Goal: Communication & Community: Participate in discussion

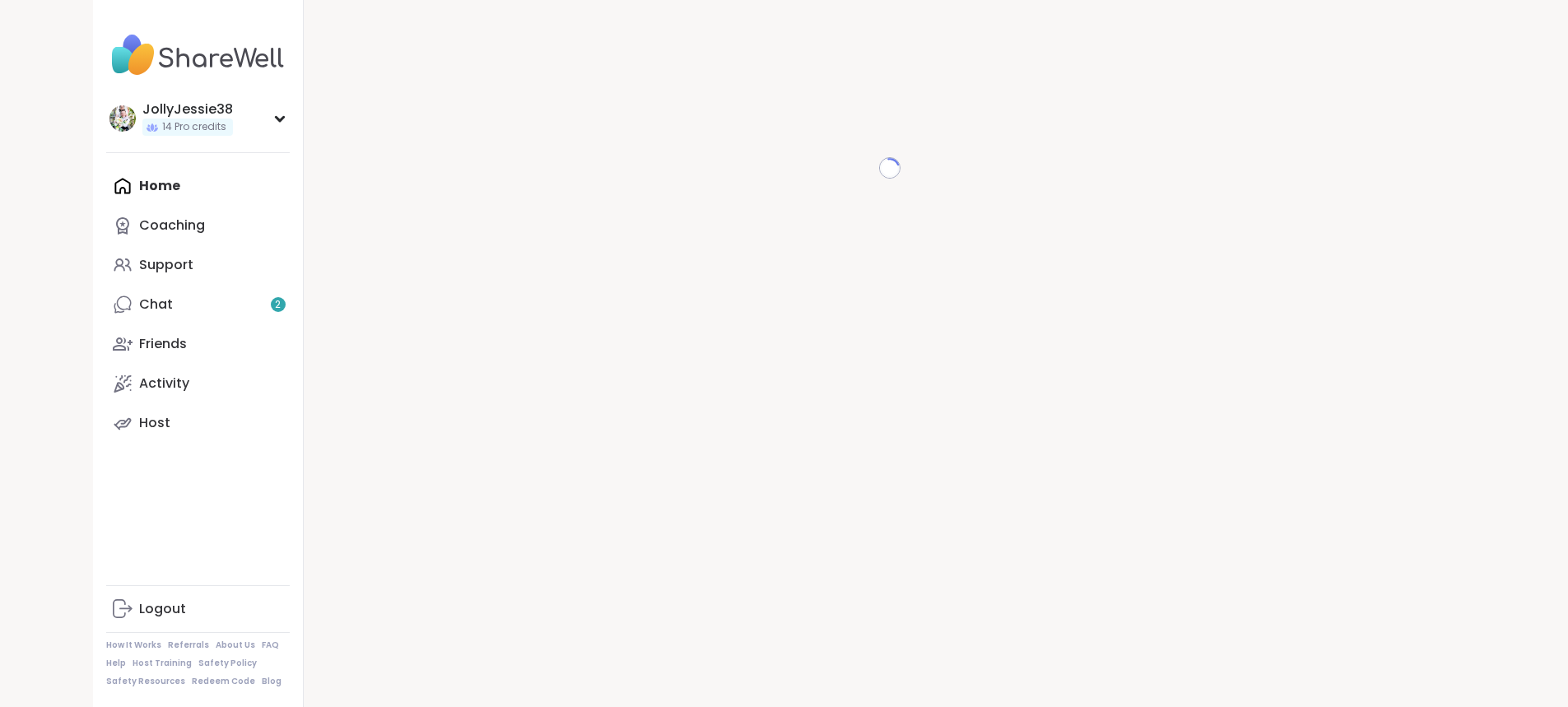
click at [107, 186] on div "Home Coaching Support Chat 2 Friends Activity Host" at bounding box center [198, 305] width 183 height 277
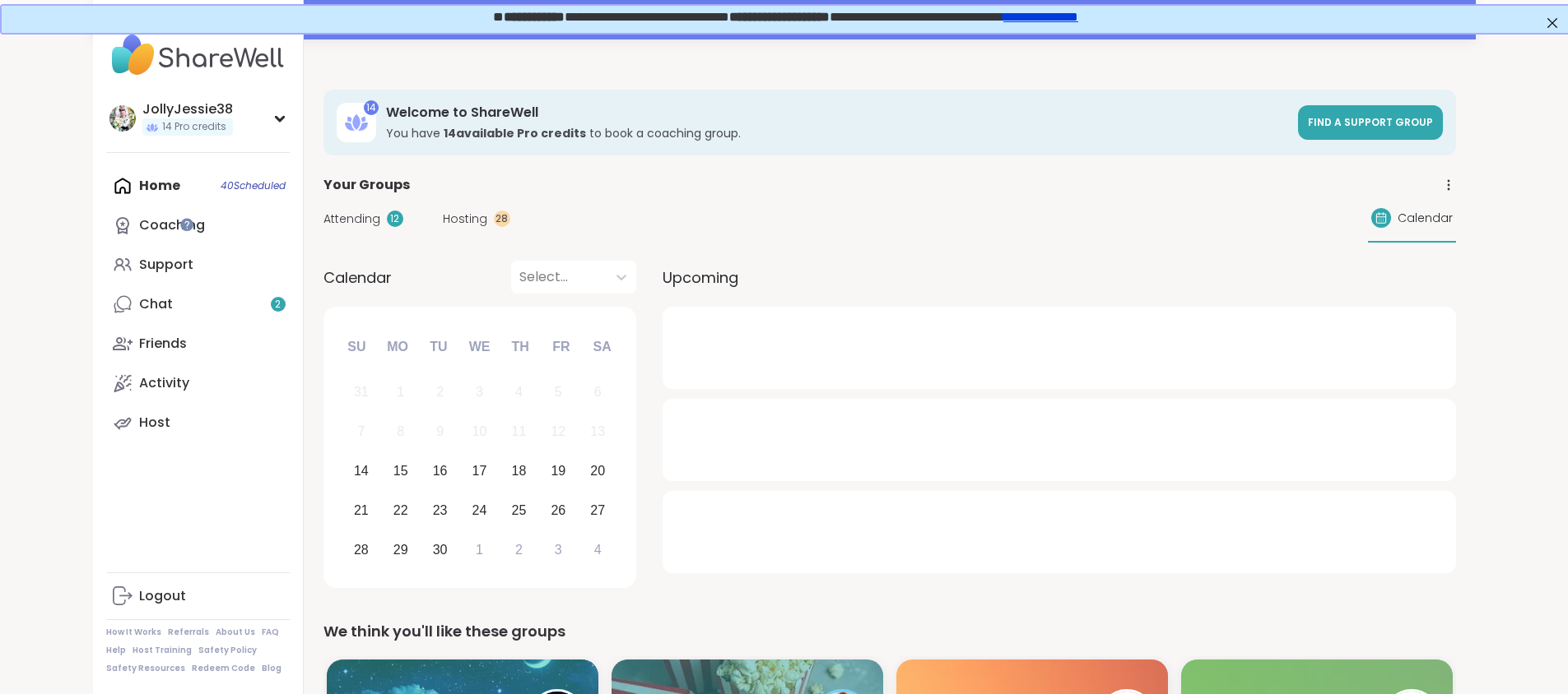
click at [324, 215] on span "Attending" at bounding box center [352, 218] width 57 height 17
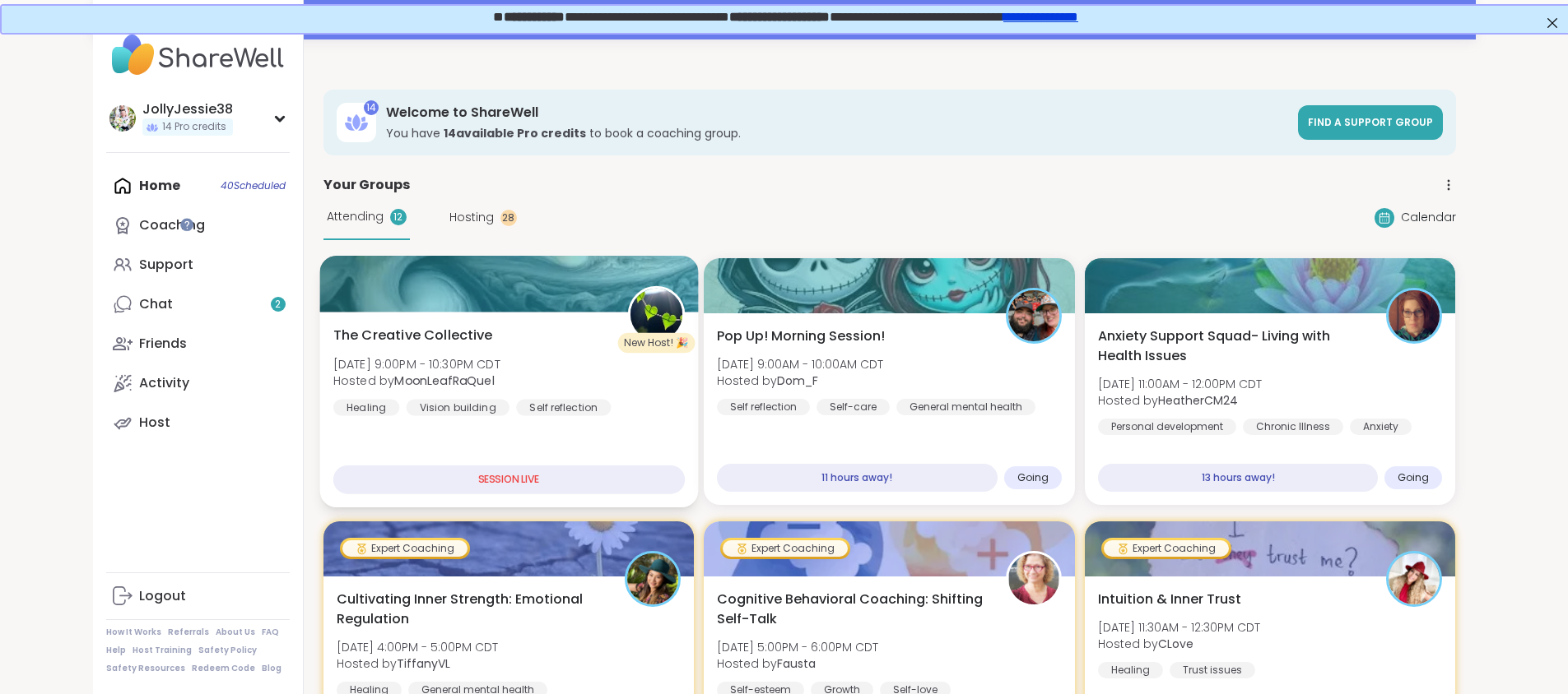
click at [334, 311] on div at bounding box center [509, 284] width 379 height 56
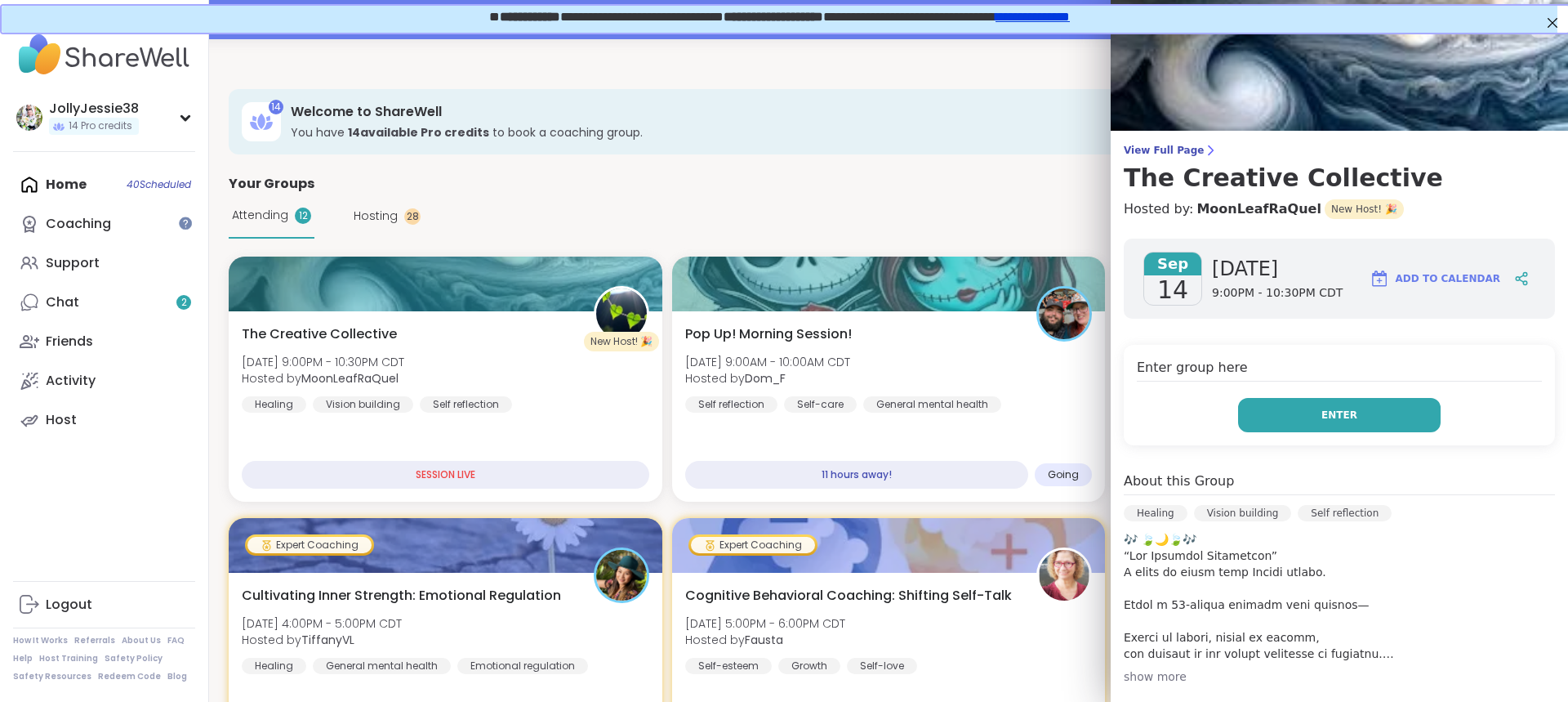
click at [1264, 406] on button "Enter" at bounding box center [1339, 414] width 203 height 35
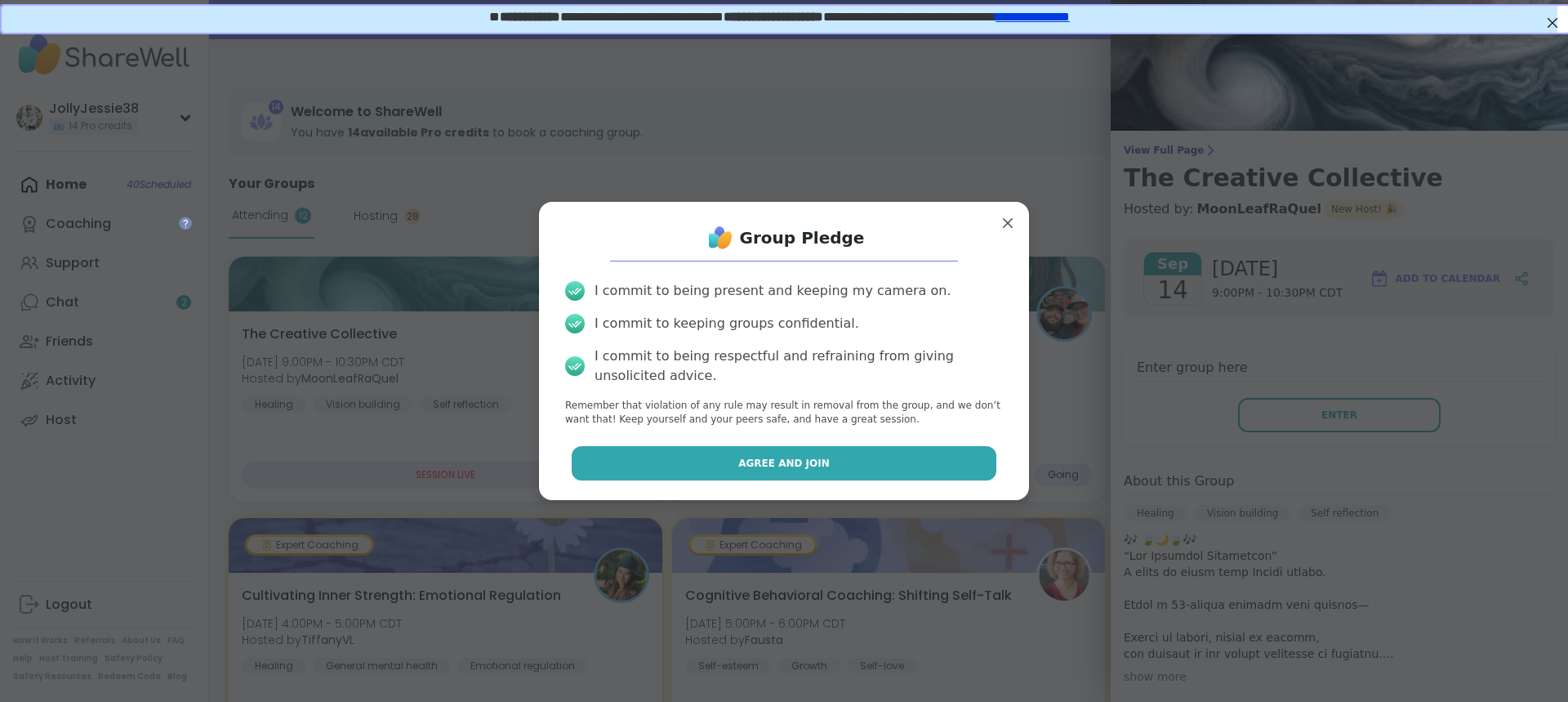
click at [837, 472] on button "Agree and Join" at bounding box center [784, 463] width 425 height 35
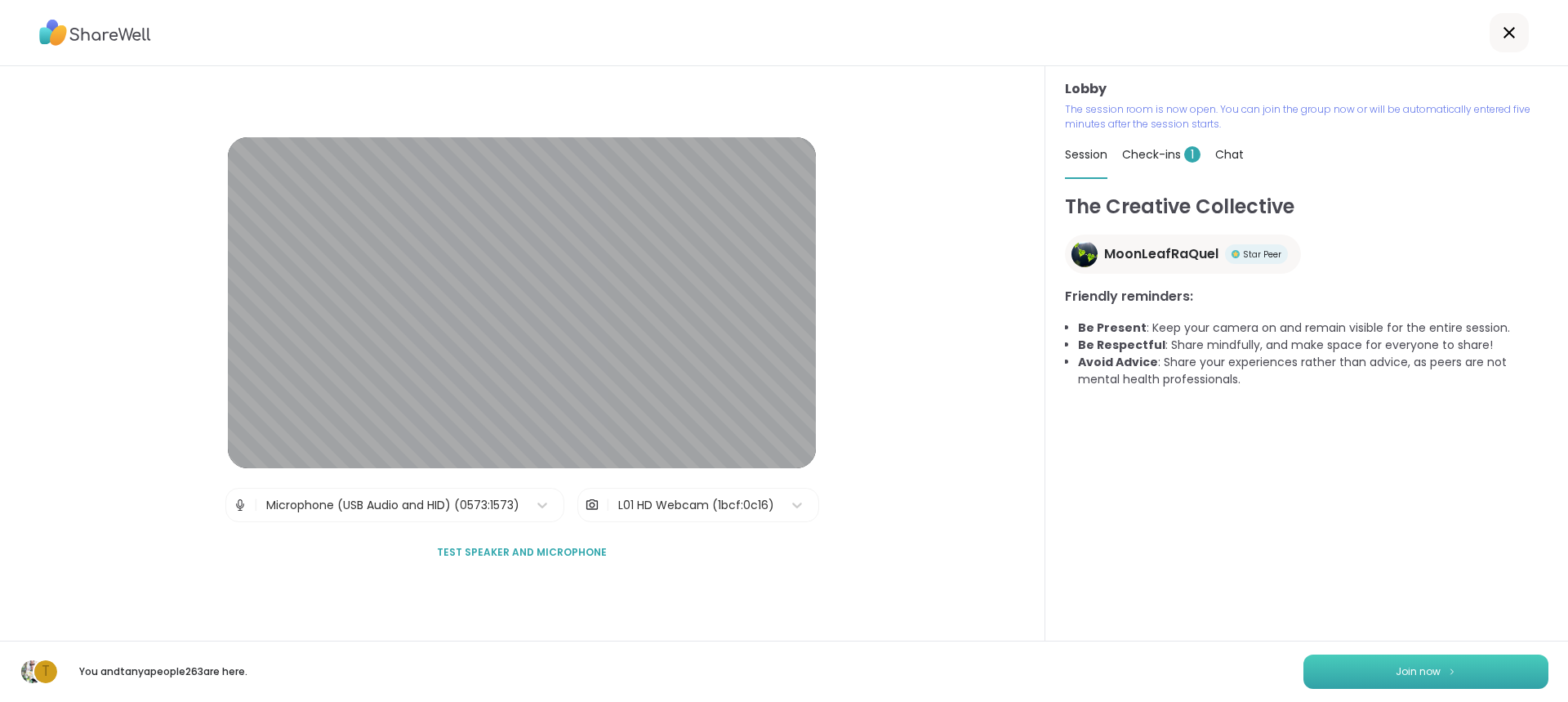
click at [1443, 660] on button "Join now" at bounding box center [1427, 671] width 245 height 35
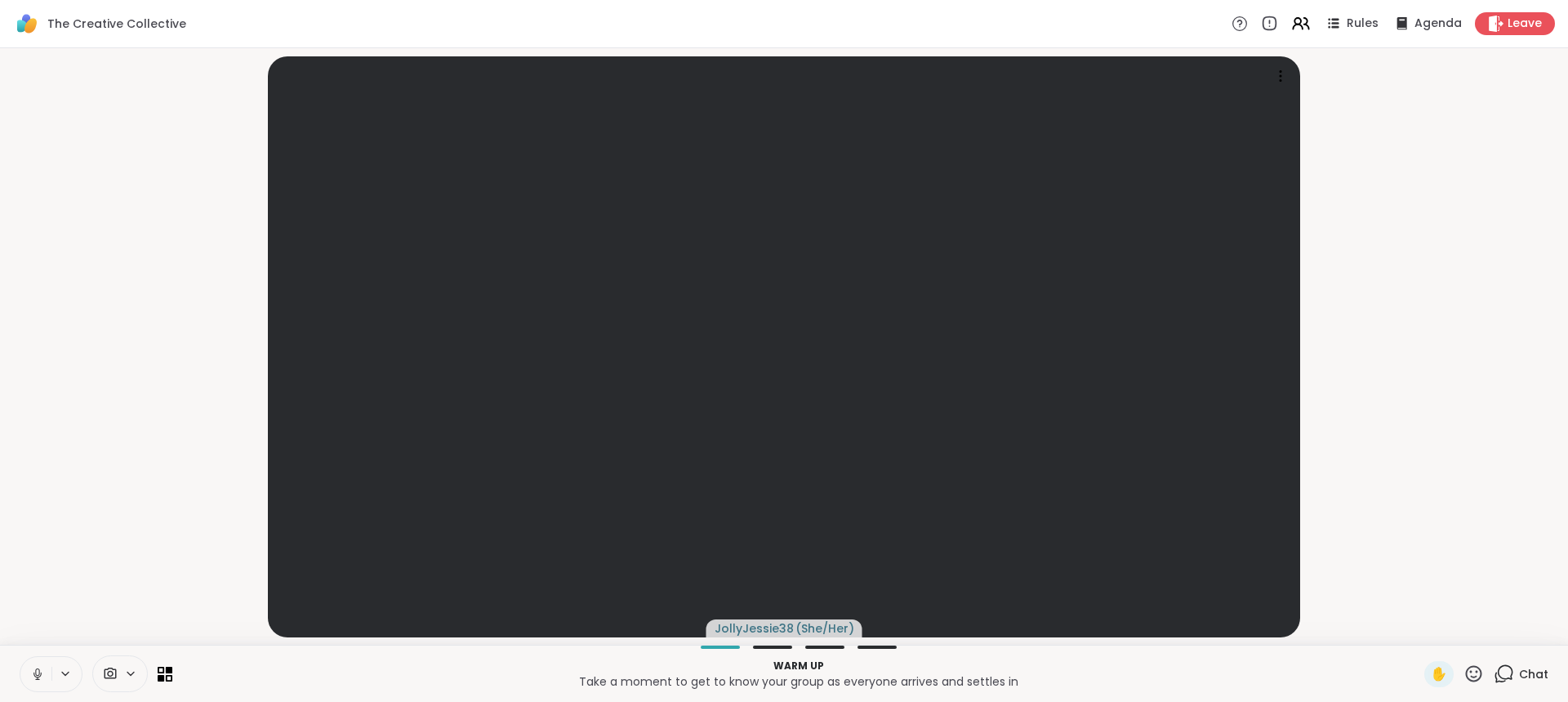
click at [1494, 667] on icon at bounding box center [1504, 673] width 21 height 21
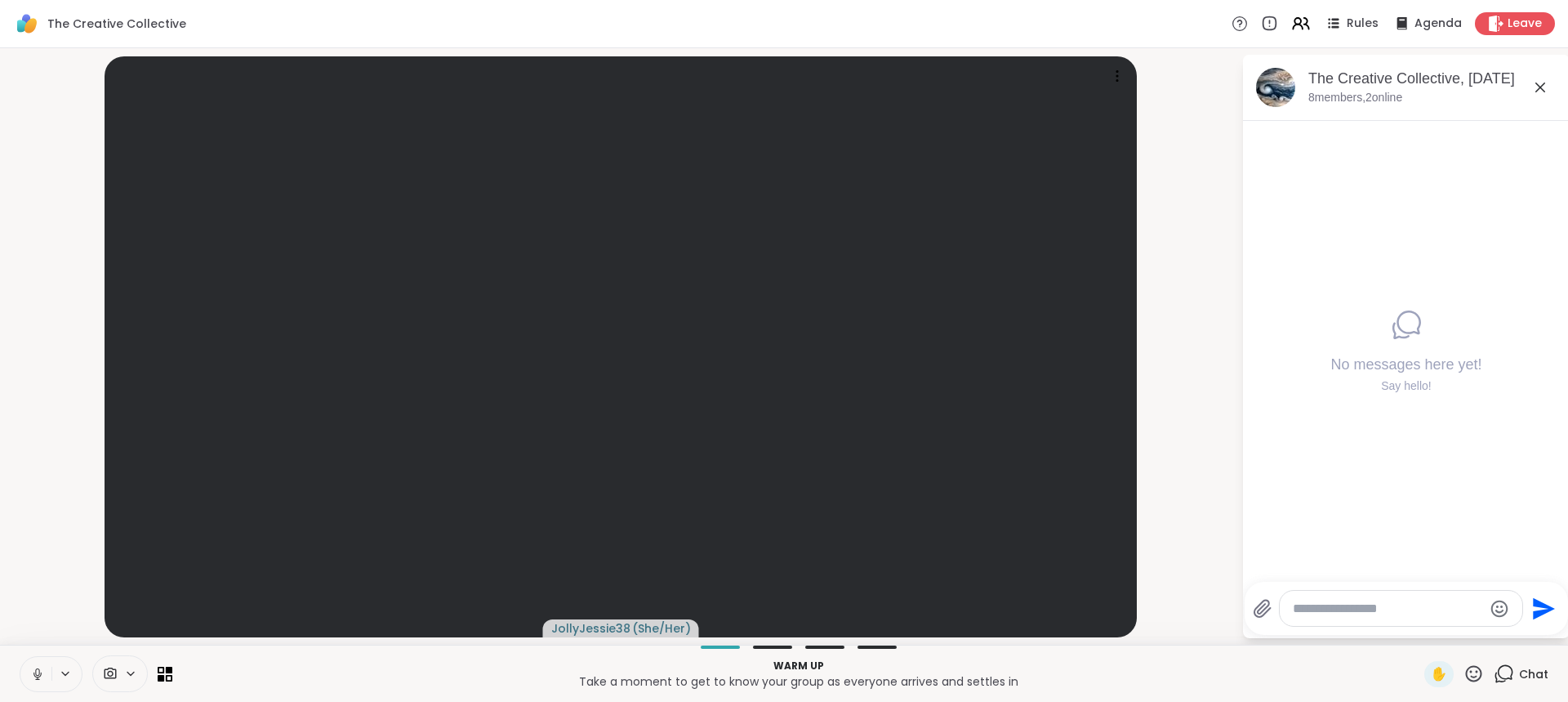
drag, startPoint x: 1413, startPoint y: 594, endPoint x: 1416, endPoint y: 603, distance: 9.5
click at [1416, 603] on div at bounding box center [1401, 607] width 244 height 37
click at [1416, 604] on textarea "Type your message" at bounding box center [1388, 608] width 190 height 17
click at [1364, 609] on textarea "Type your message" at bounding box center [1388, 608] width 190 height 17
type textarea "**********"
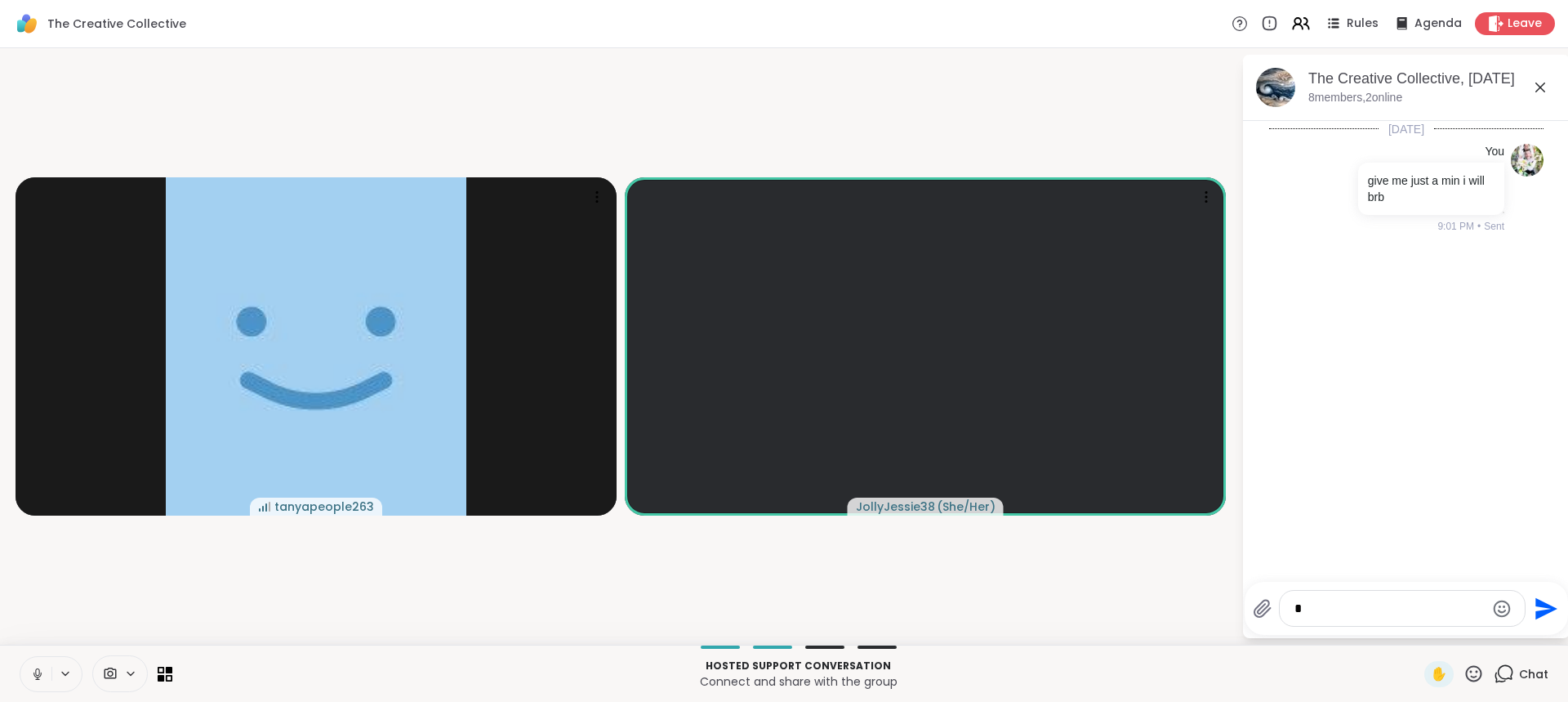
click at [1321, 605] on textarea "Type your message" at bounding box center [1389, 608] width 190 height 17
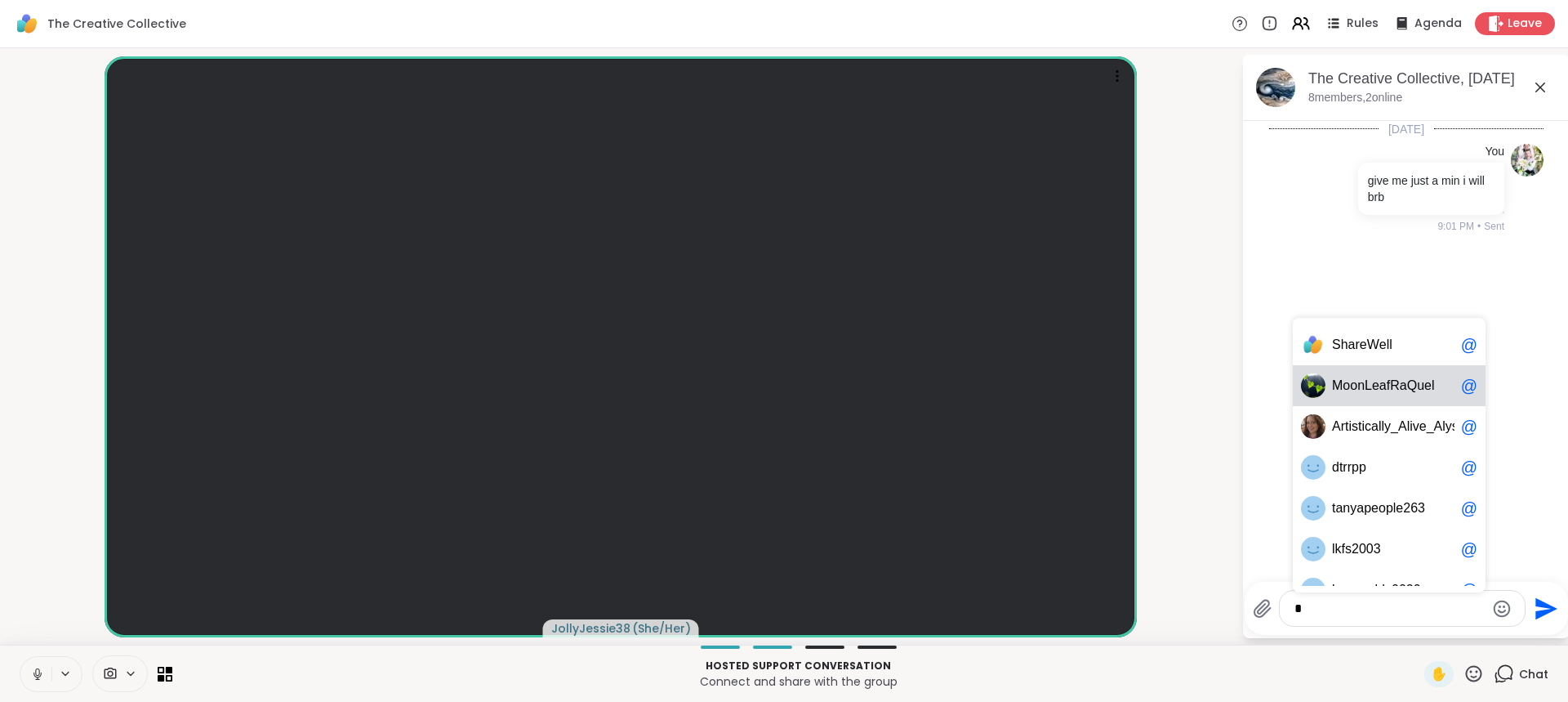
click at [1350, 379] on span "o" at bounding box center [1353, 386] width 7 height 17
type textarea "**********"
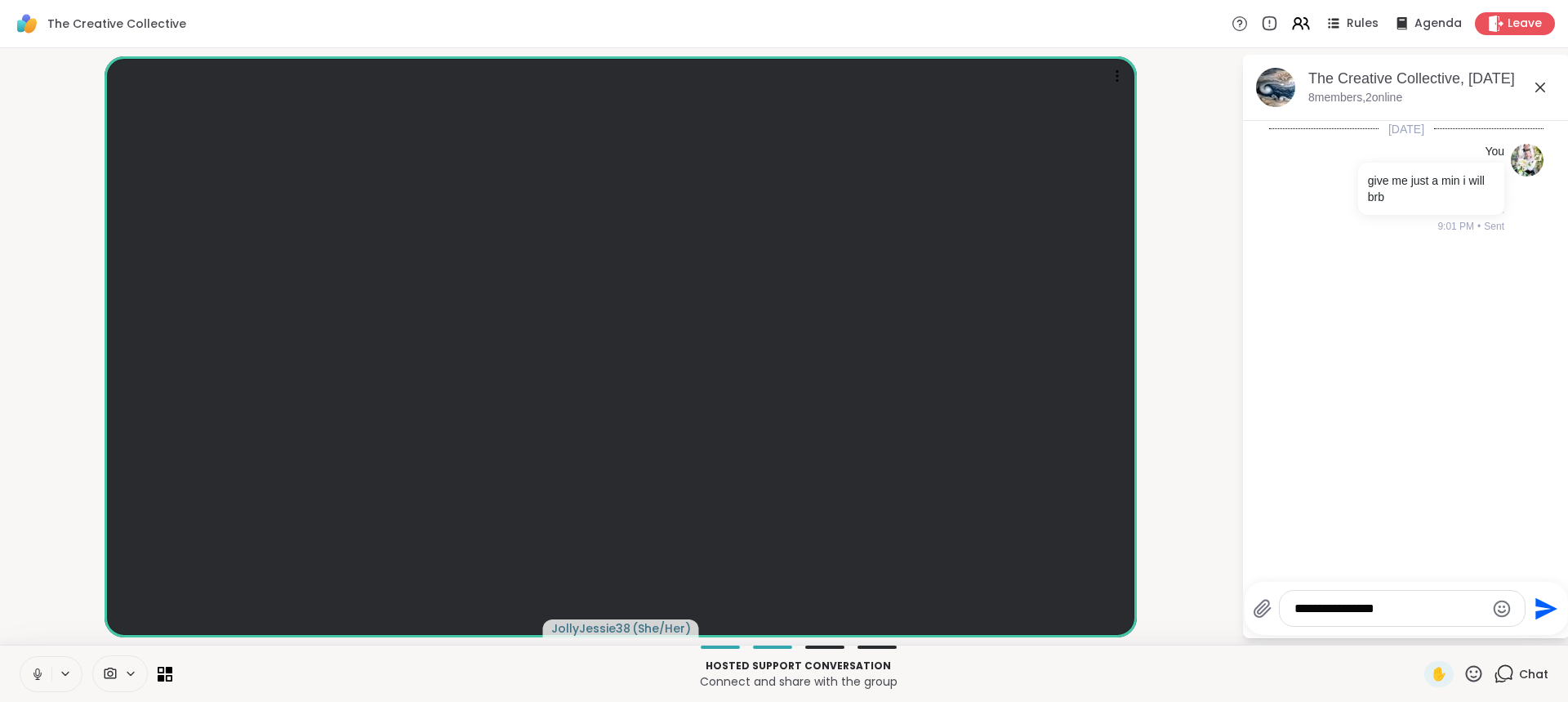
click at [1542, 606] on icon "Send" at bounding box center [1546, 608] width 22 height 22
click at [1369, 594] on div at bounding box center [1403, 608] width 245 height 36
click at [1382, 604] on textarea "Type your message" at bounding box center [1389, 608] width 190 height 17
type textarea "********"
click at [1532, 18] on div "Leave" at bounding box center [1515, 24] width 84 height 24
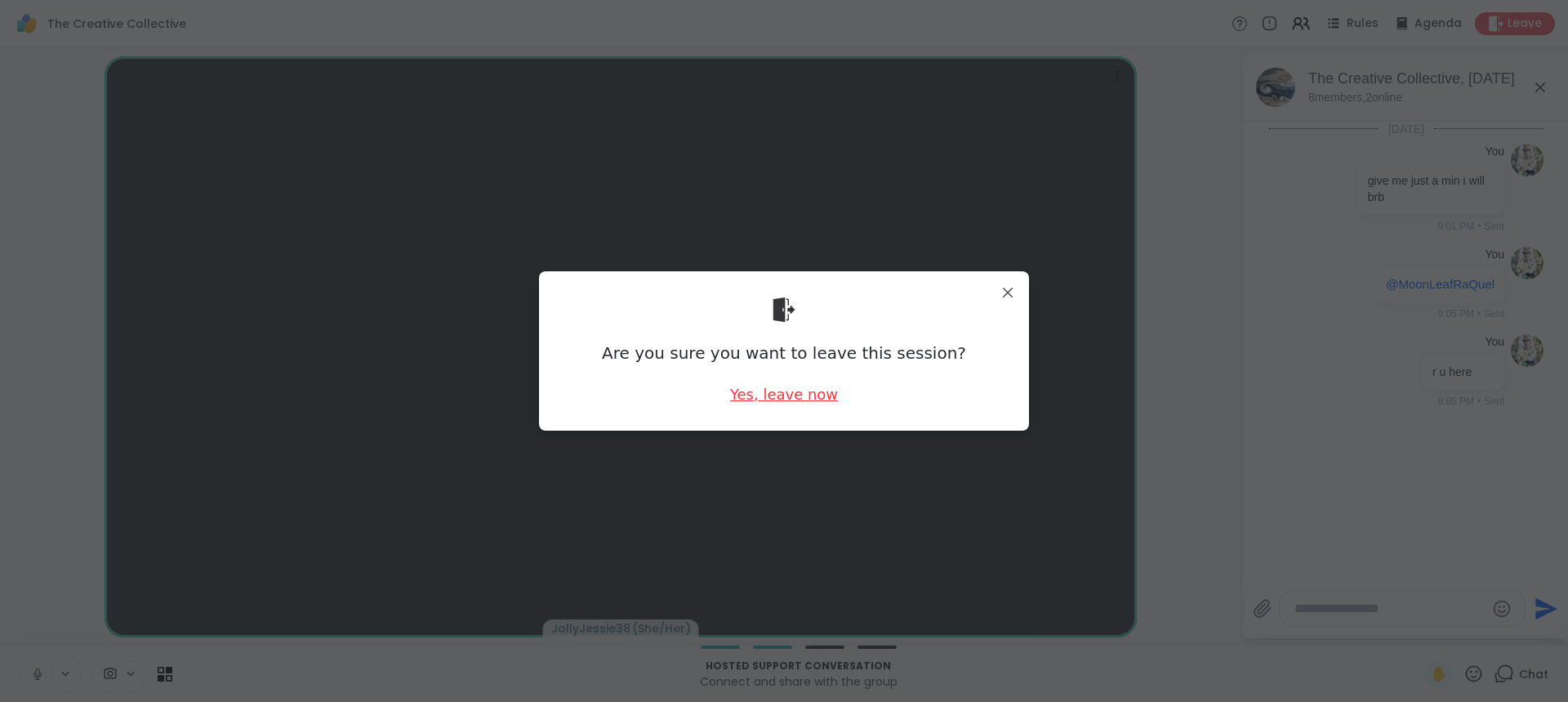
click at [788, 397] on div "Yes, leave now" at bounding box center [784, 394] width 108 height 21
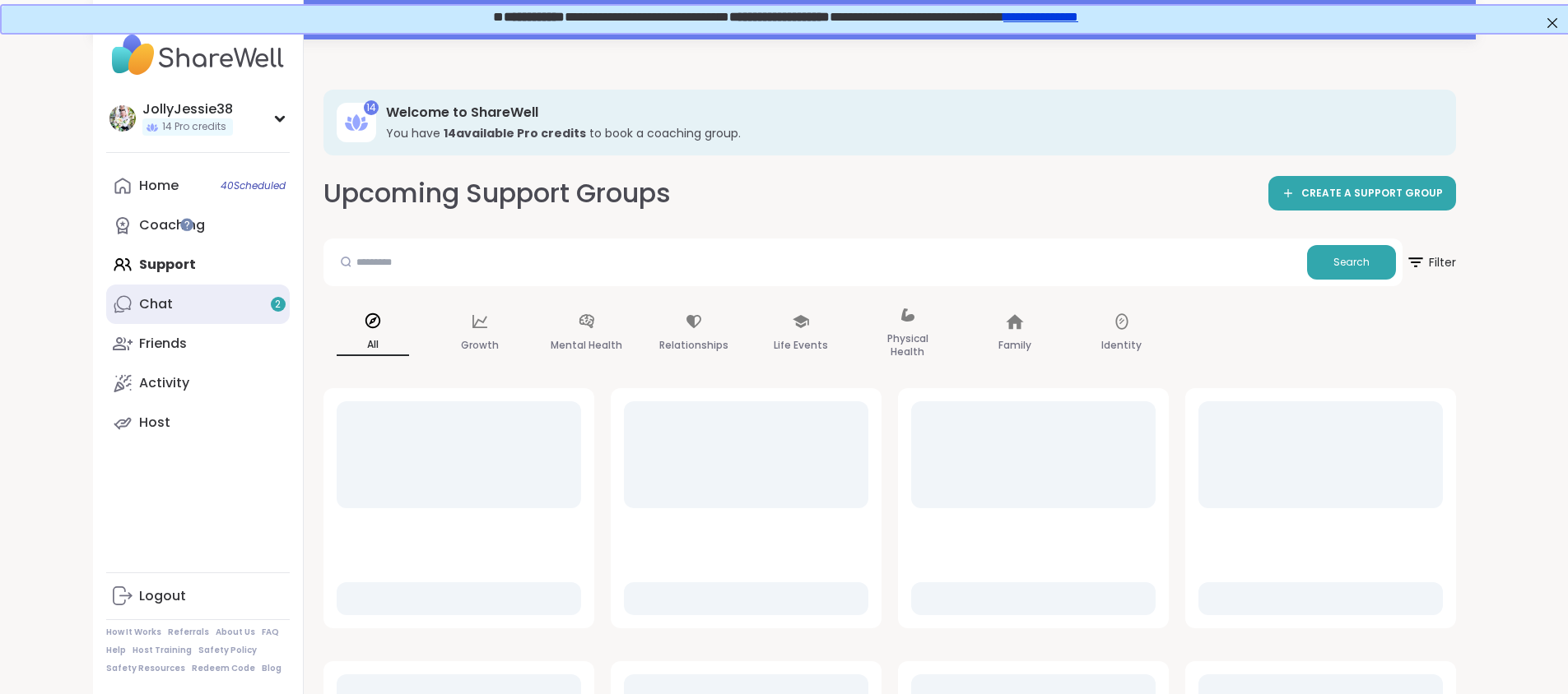
click at [107, 322] on link "Chat 2" at bounding box center [198, 305] width 183 height 40
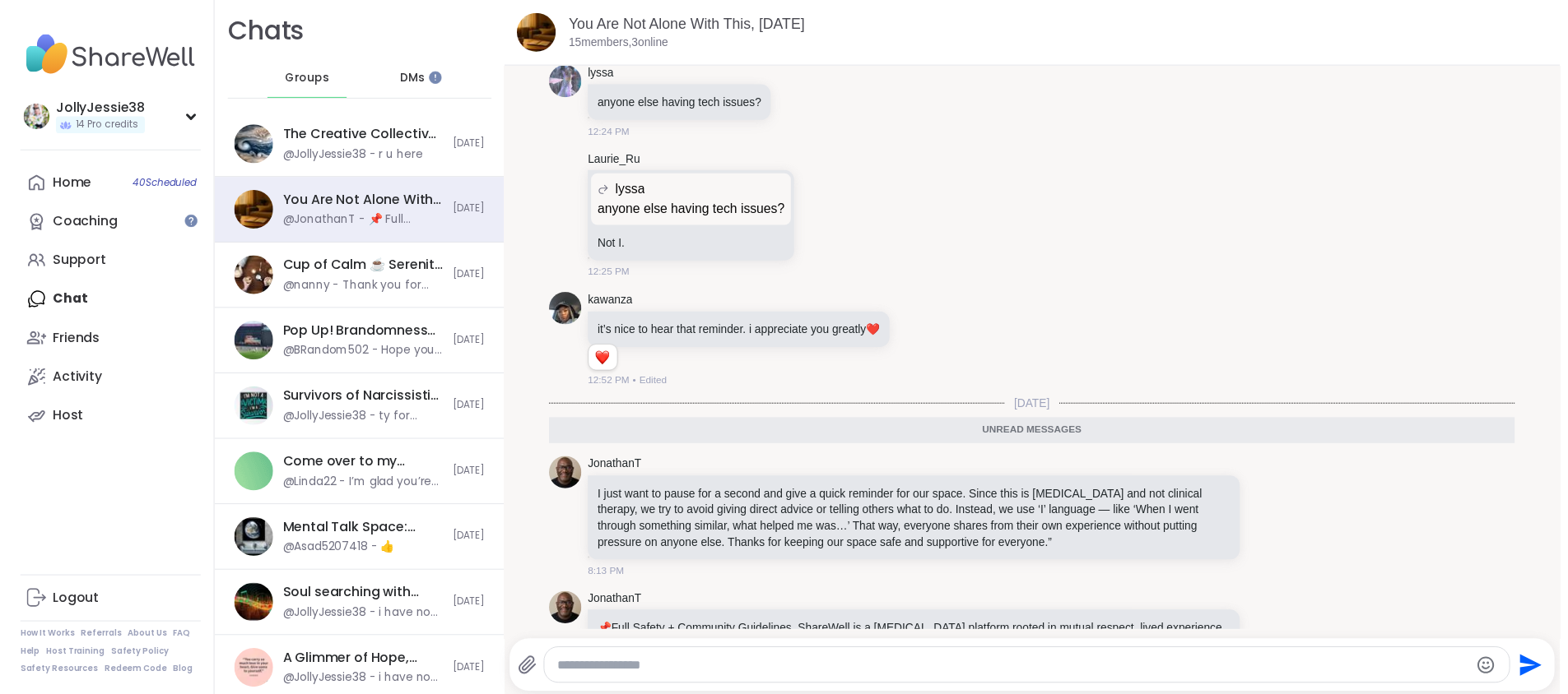
scroll to position [9851, 0]
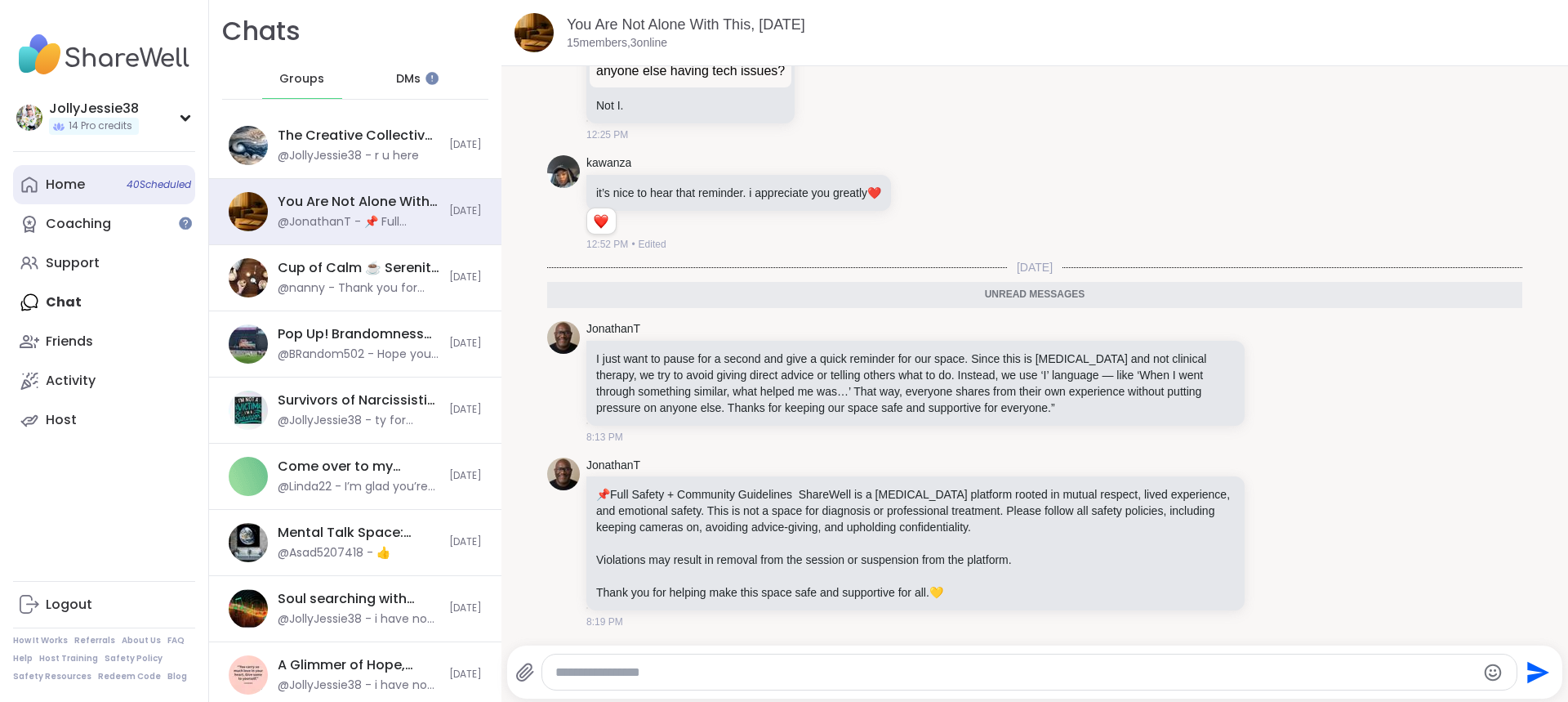
click at [69, 186] on div "Home 40 Scheduled" at bounding box center [65, 185] width 40 height 18
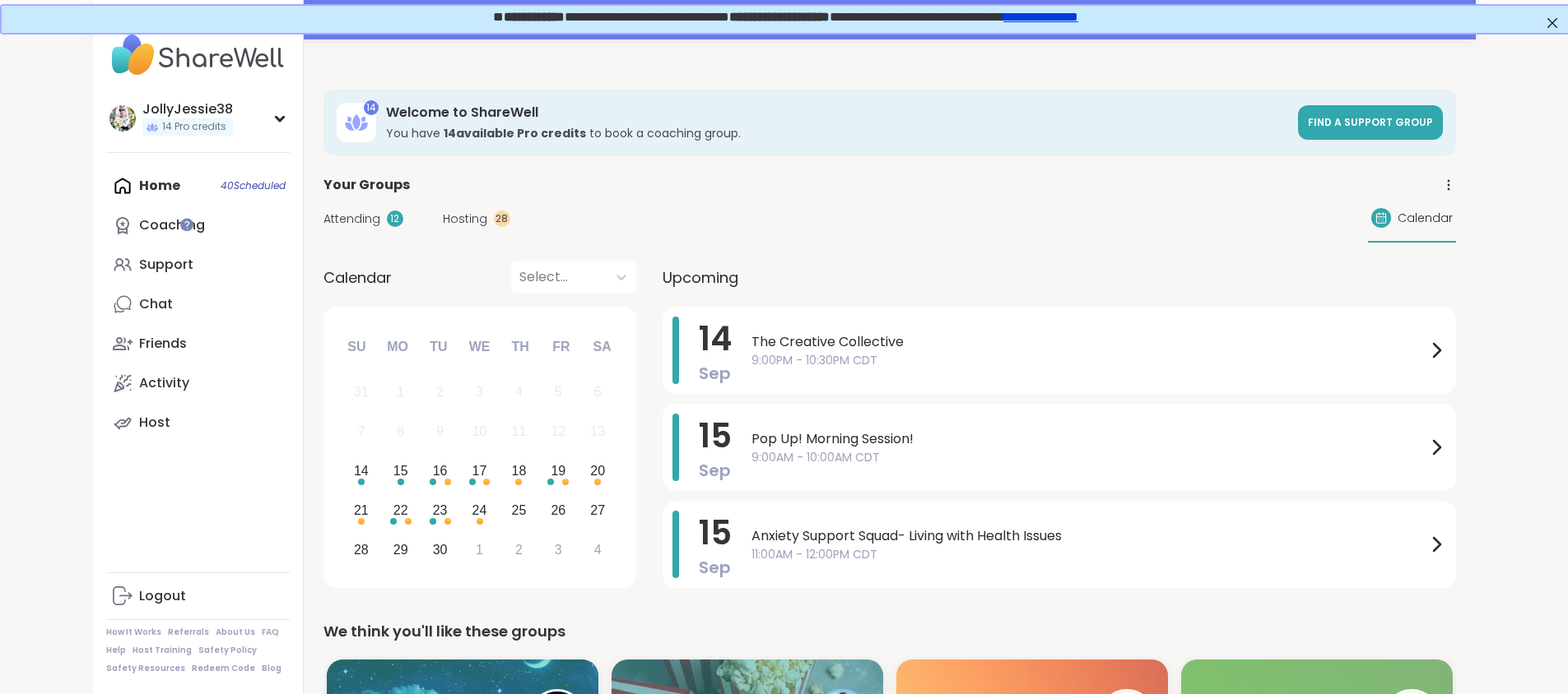
click at [324, 209] on div "Attending 12 Hosting 28 Calendar" at bounding box center [890, 219] width 1133 height 48
click at [324, 212] on span "Attending" at bounding box center [352, 218] width 57 height 17
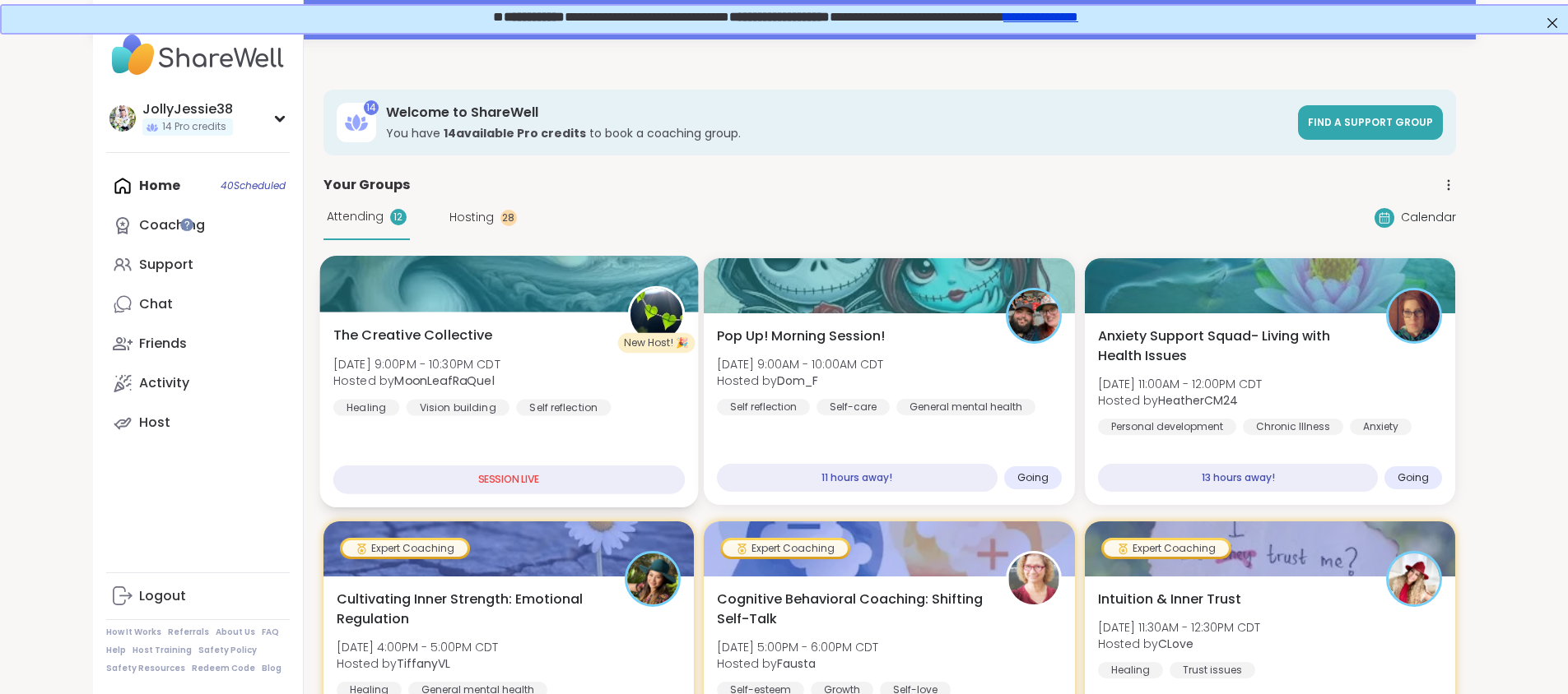
click at [523, 335] on div "The Creative Collective Sun, Sep 14 | 9:00PM - 10:30PM CDT Hosted by MoonLeafRa…" at bounding box center [508, 370] width 352 height 91
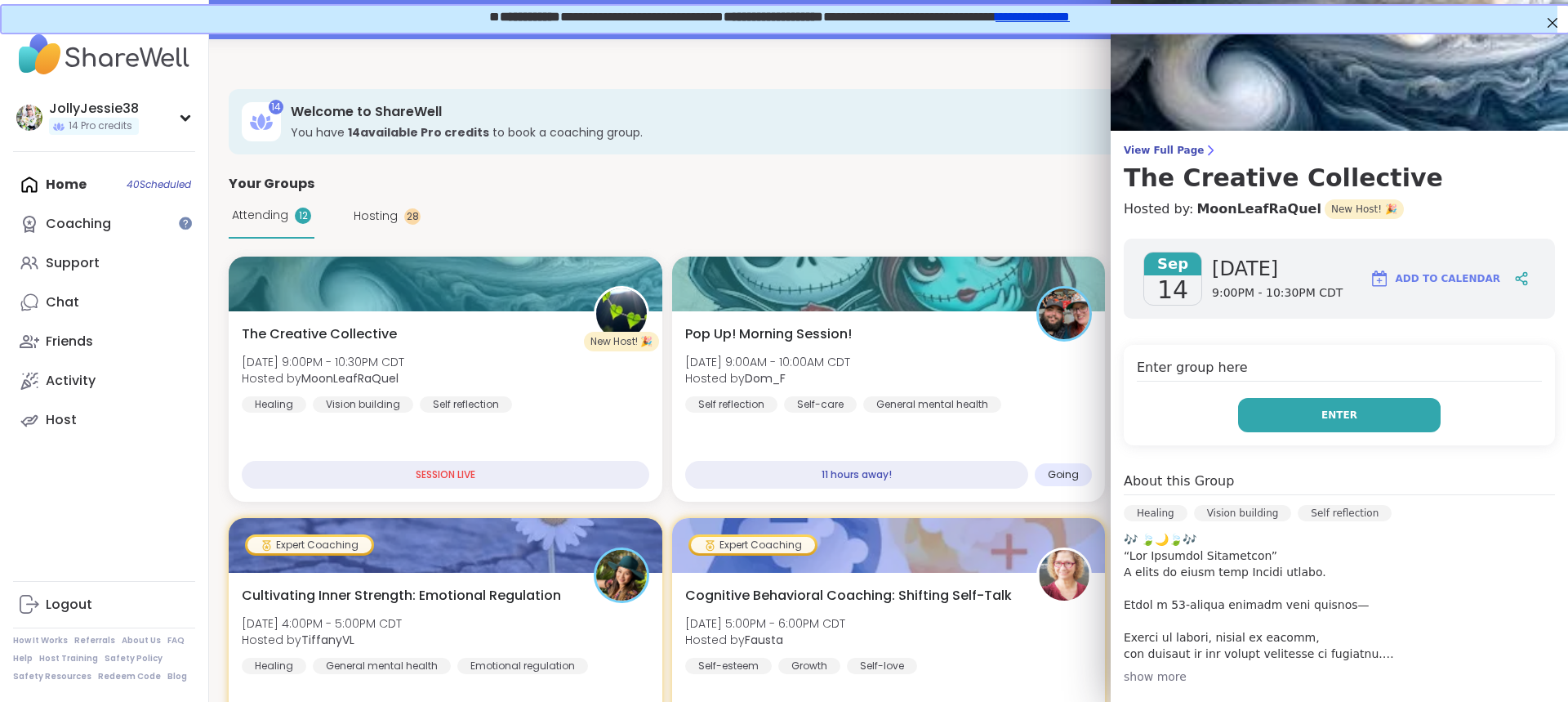
click at [1350, 406] on button "Enter" at bounding box center [1339, 414] width 203 height 35
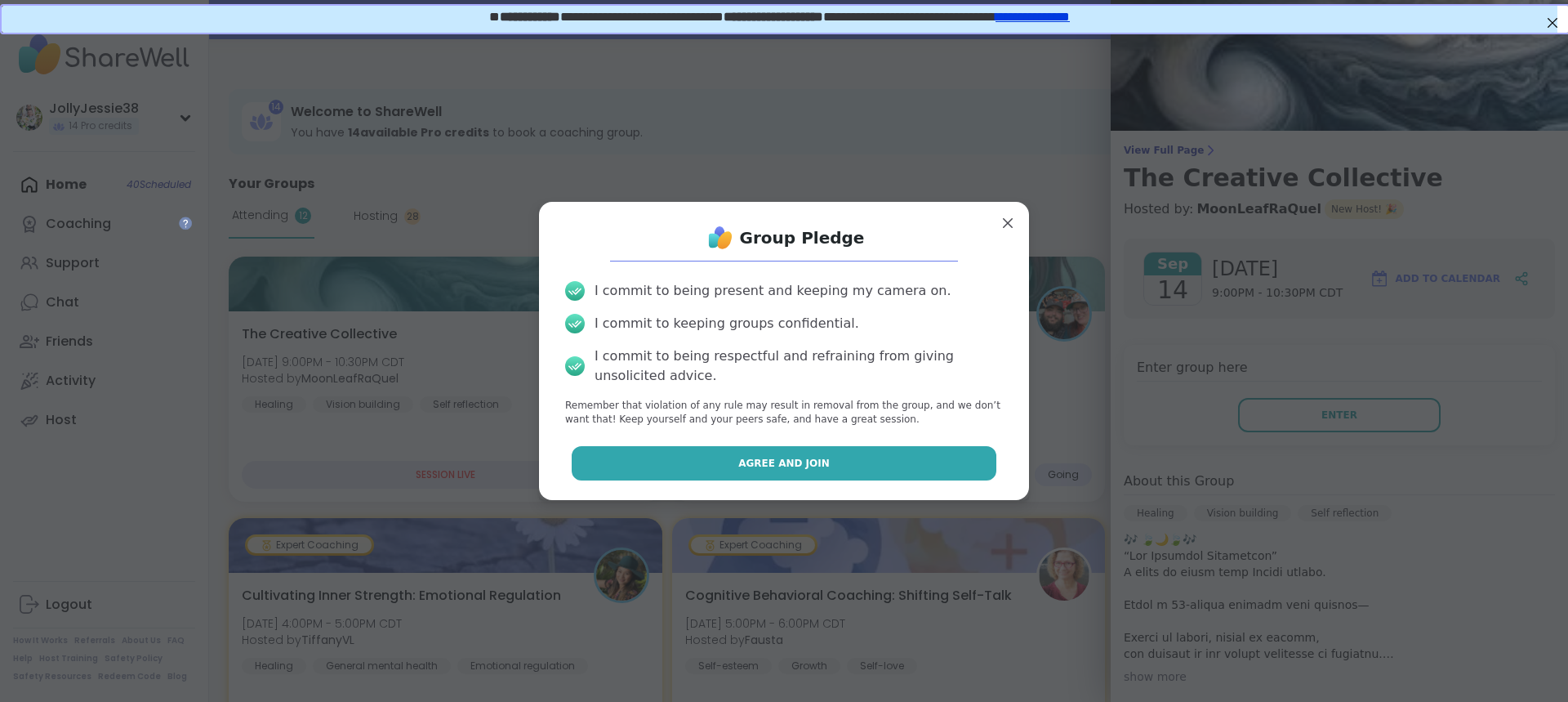
click at [840, 473] on button "Agree and Join" at bounding box center [784, 463] width 425 height 35
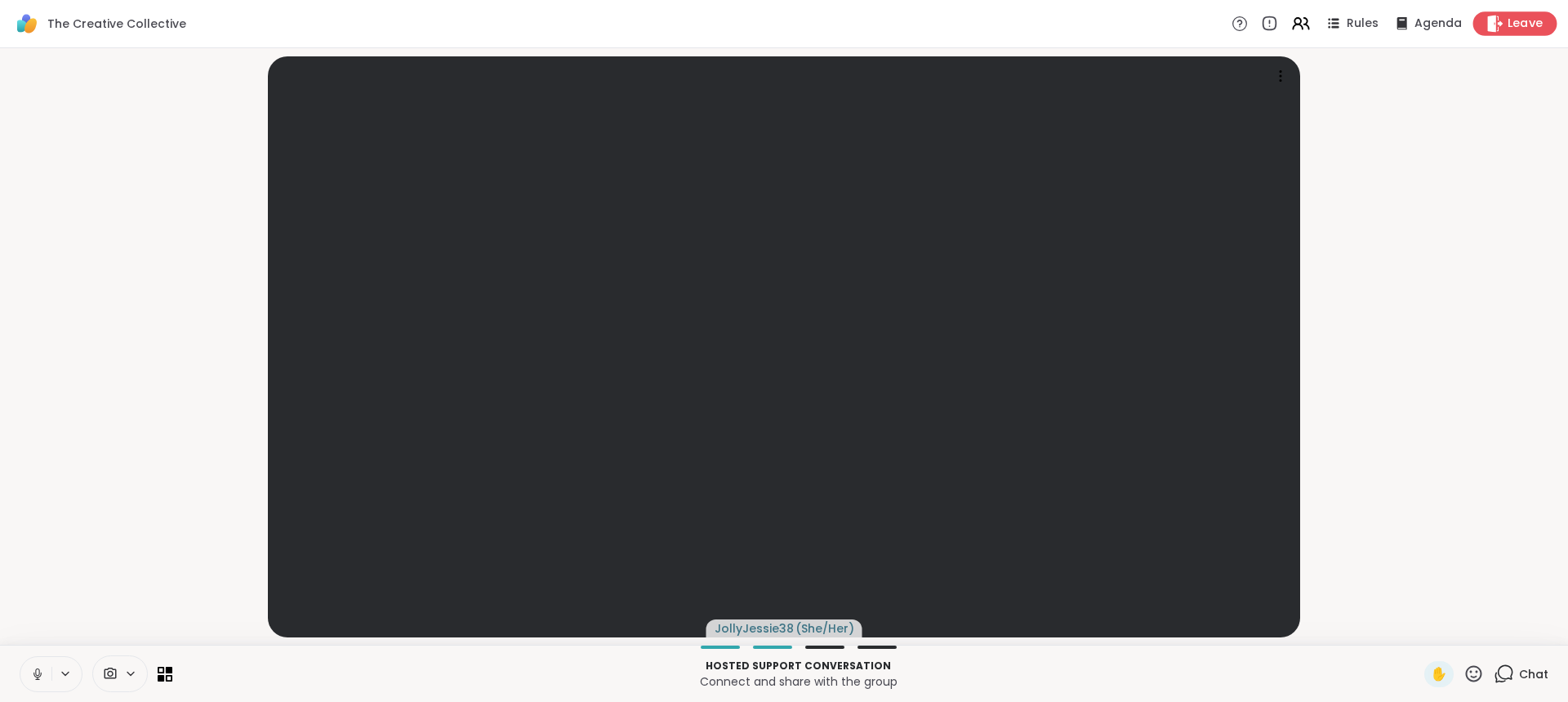
click at [1508, 23] on span "Leave" at bounding box center [1525, 24] width 36 height 17
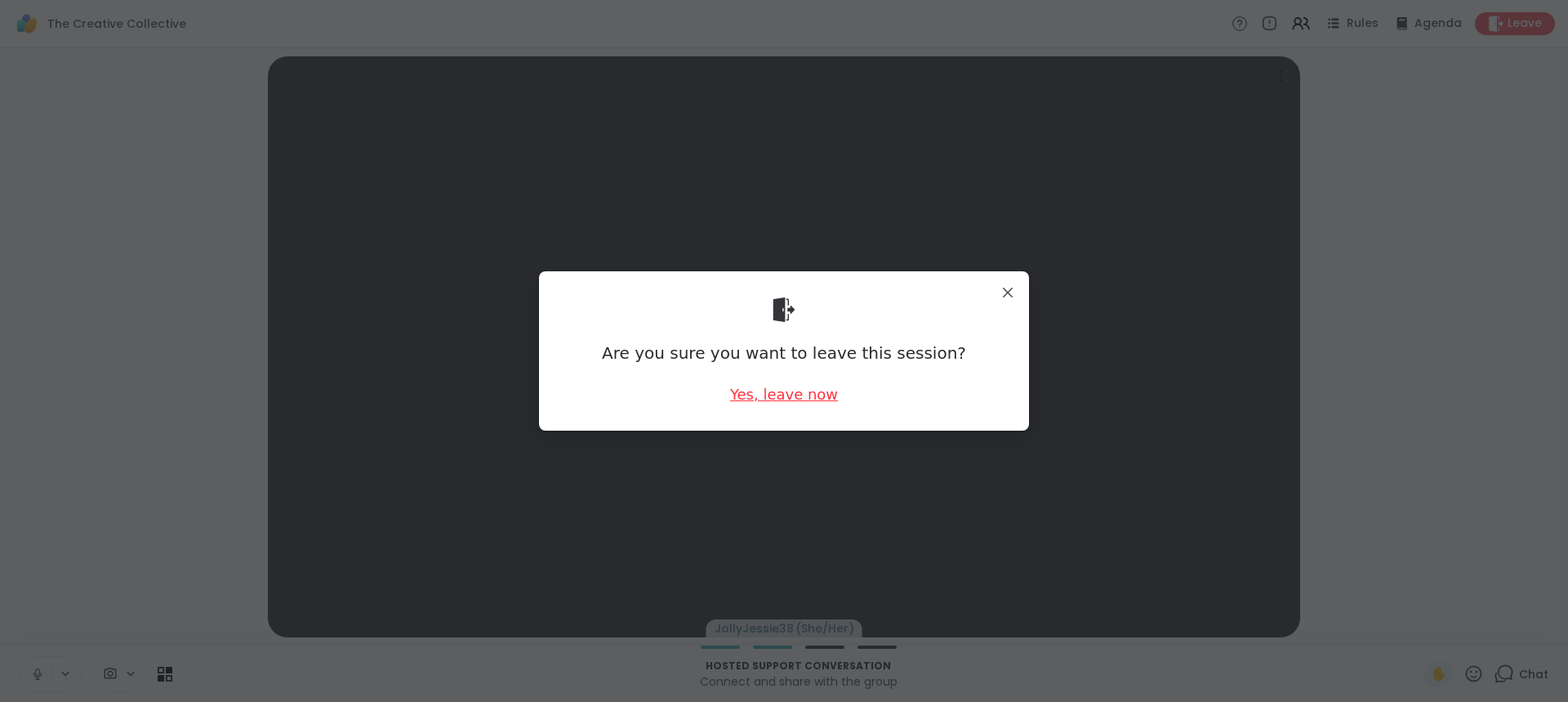
click at [801, 388] on div "Yes, leave now" at bounding box center [784, 394] width 108 height 21
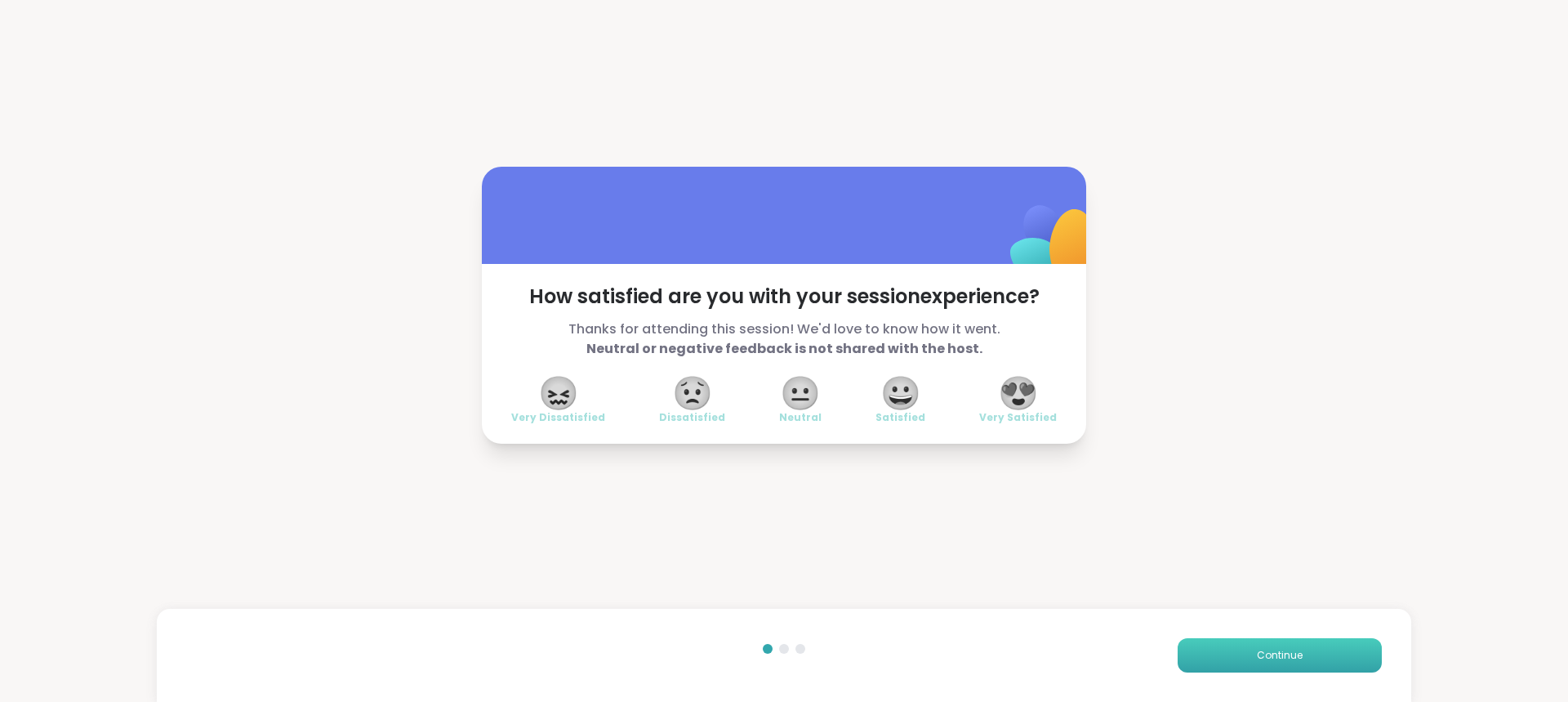
click at [1234, 648] on button "Continue" at bounding box center [1279, 655] width 205 height 35
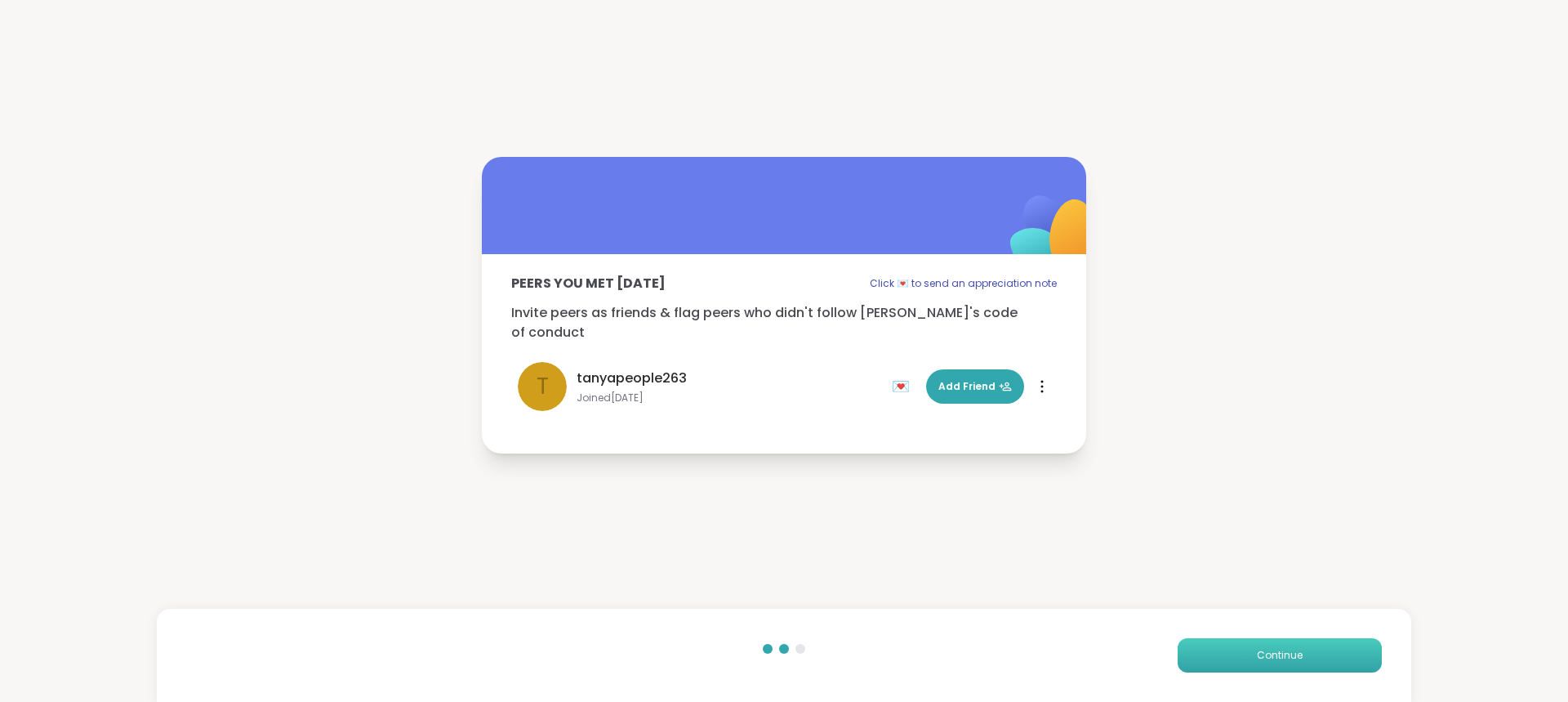
click at [1234, 648] on button "Continue" at bounding box center [1279, 655] width 205 height 35
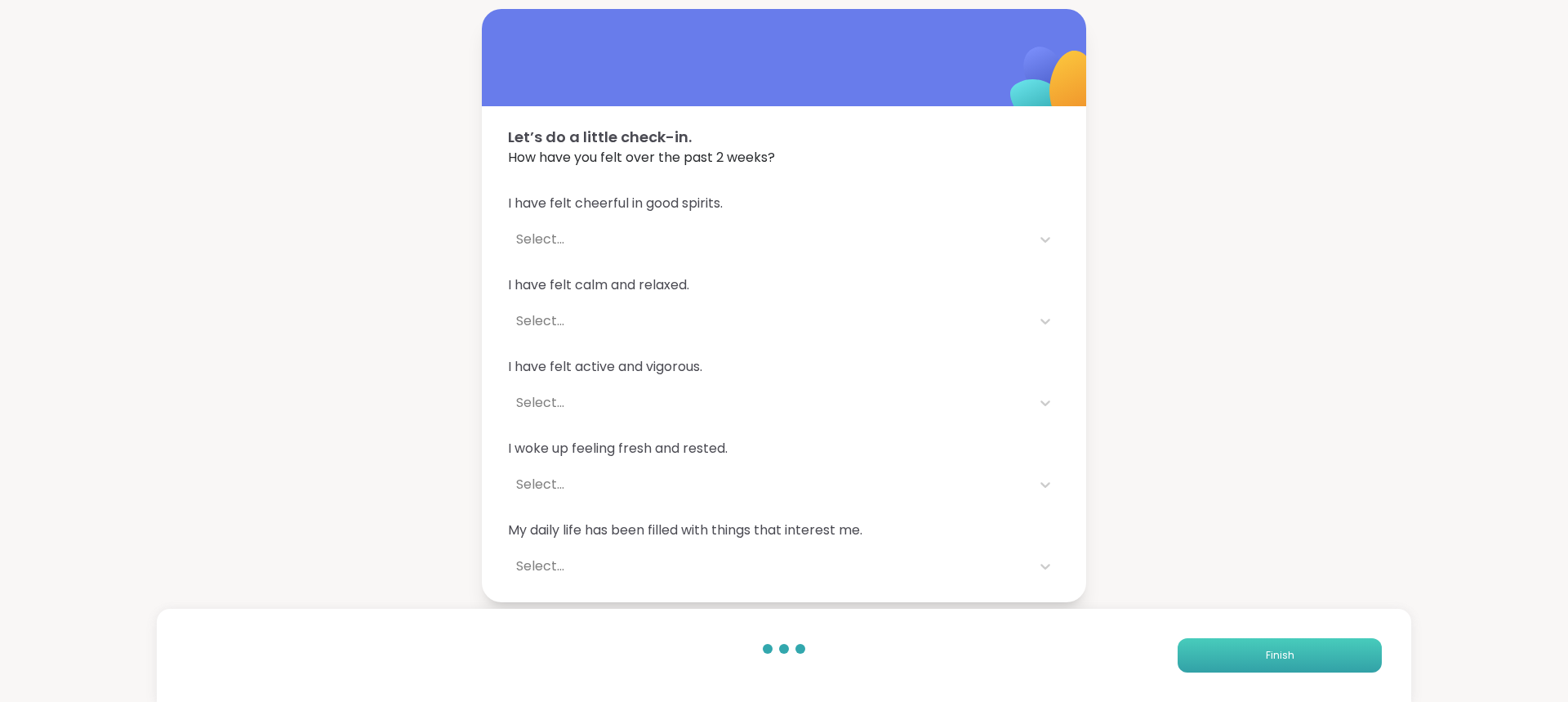
click at [1234, 648] on button "Finish" at bounding box center [1279, 655] width 205 height 35
